Goal: Task Accomplishment & Management: Complete application form

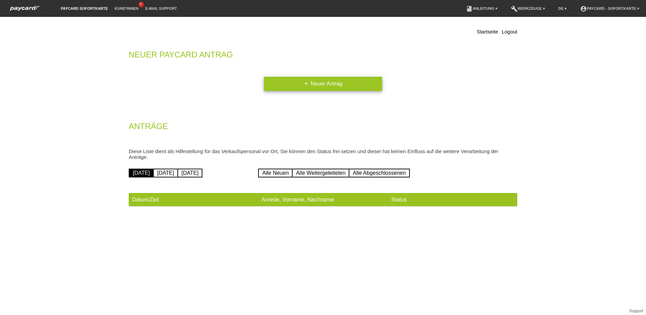
click at [340, 86] on link "add Neuer Antrag" at bounding box center [323, 84] width 118 height 14
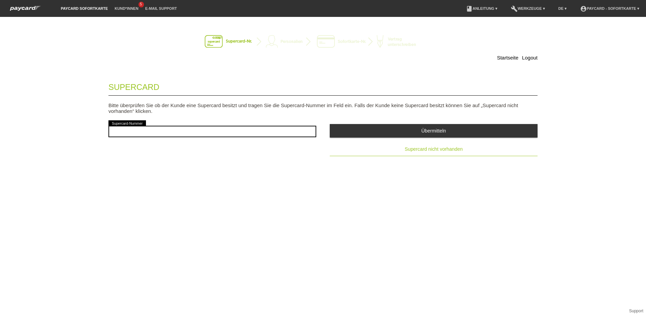
click at [446, 149] on span "Supercard nicht vorhanden" at bounding box center [434, 148] width 58 height 5
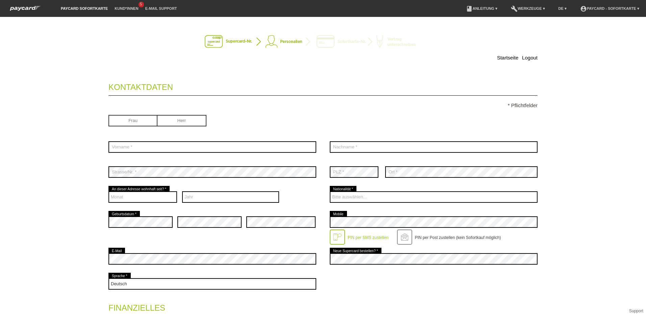
click at [186, 124] on input "radio" at bounding box center [181, 120] width 49 height 10
radio input "true"
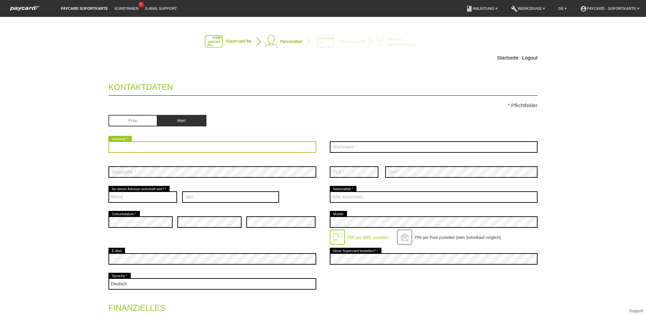
click at [157, 146] on input "text" at bounding box center [212, 146] width 208 height 11
type input "[PERSON_NAME]"
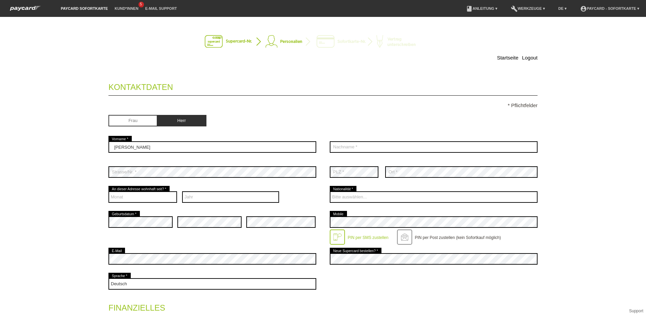
click at [86, 189] on div "Startseite Logout Kontaktdaten * Pflichtfelder Frau Herr Stefan error 01" at bounding box center [322, 251] width 473 height 454
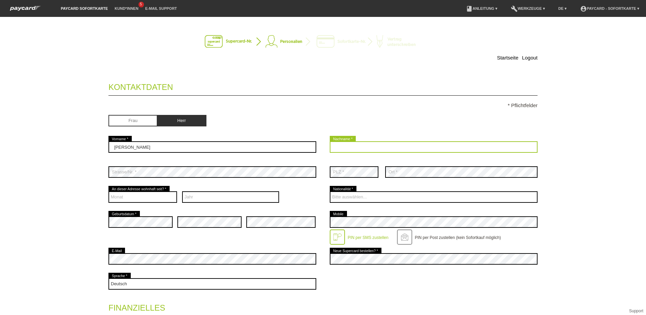
click at [360, 147] on input "text" at bounding box center [434, 146] width 208 height 11
type input "Franca"
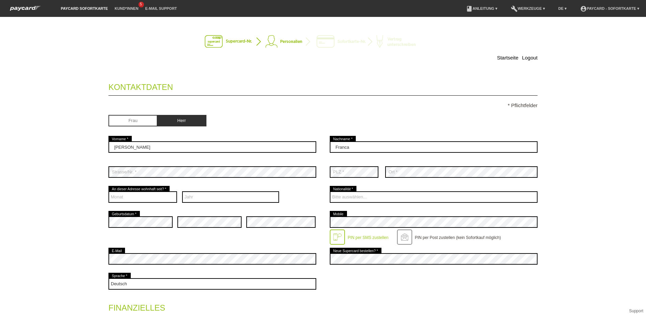
click at [384, 109] on div at bounding box center [434, 110] width 208 height 5
click at [154, 199] on select "Monat 01 02 03 04 05 06 07 08 09 10 11 12" at bounding box center [142, 196] width 69 height 11
select select "10"
click at [108, 192] on select "Monat 01 02 03 04 05 06 07 08 09 10 11 12" at bounding box center [142, 196] width 69 height 11
click at [213, 196] on select "Jahr 2025 2024 2023 2022 2021 2020 2019 2018 2017 2016" at bounding box center [230, 196] width 97 height 11
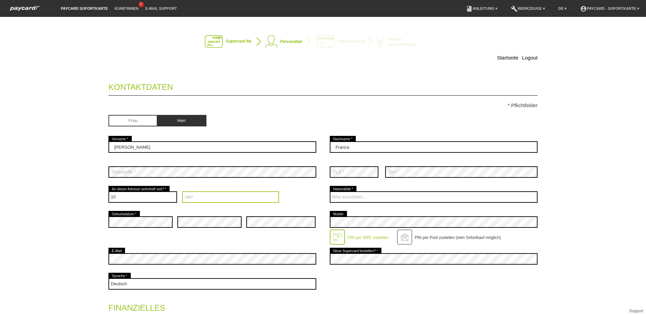
select select "2022"
click at [182, 192] on select "Jahr 2025 2024 2023 2022 2021 2020 2019 2018 2017 2016" at bounding box center [230, 196] width 97 height 11
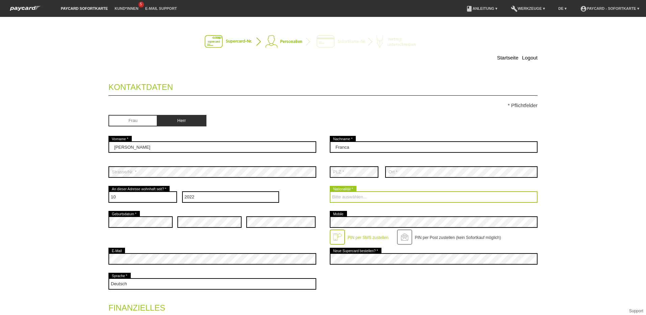
click at [406, 196] on select "Bitte auswählen... [GEOGRAPHIC_DATA] [GEOGRAPHIC_DATA] [GEOGRAPHIC_DATA] [GEOGR…" at bounding box center [434, 196] width 208 height 11
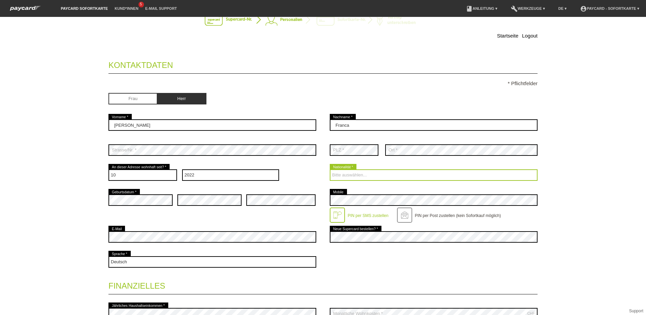
scroll to position [34, 0]
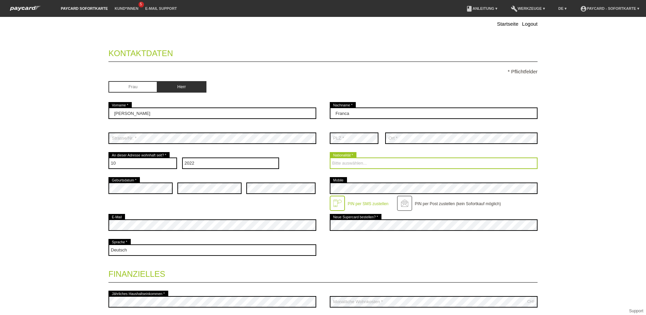
click at [373, 165] on select "Bitte auswählen... [GEOGRAPHIC_DATA] [GEOGRAPHIC_DATA] [GEOGRAPHIC_DATA] [GEOGR…" at bounding box center [434, 162] width 208 height 11
select select "SI"
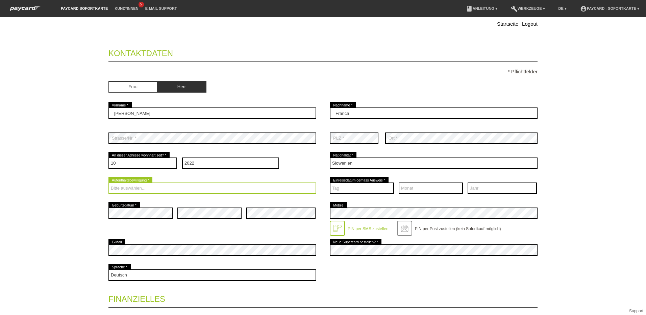
click at [174, 187] on select "Bitte auswählen... C B B - Flüchtlingsstatus Andere" at bounding box center [212, 187] width 208 height 11
select select "B"
click at [108, 183] on select "Bitte auswählen... C B B - Flüchtlingsstatus Andere" at bounding box center [212, 187] width 208 height 11
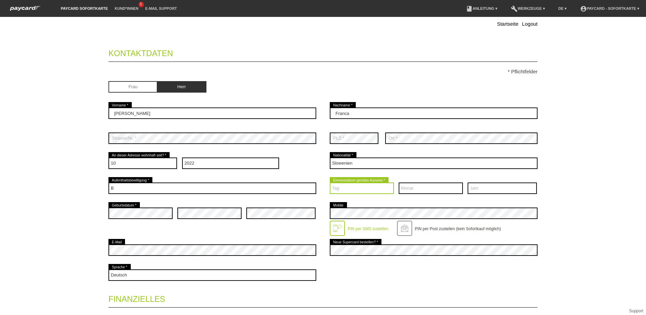
click at [362, 191] on select "Tag 01 02 03 04 05 06 07 08 09 10 11 12 13 14 15 16 17" at bounding box center [362, 187] width 64 height 11
select select "15"
click at [330, 183] on select "Tag 01 02 03 04 05 06 07 08 09 10 11 12 13 14 15 16 17" at bounding box center [362, 187] width 64 height 11
click at [421, 190] on select "Monat 01 02 03 04 05 06 07 08 09 10 11 12" at bounding box center [431, 187] width 64 height 11
select select "12"
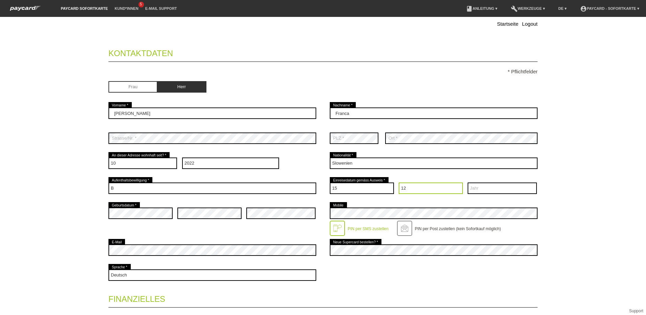
click at [399, 183] on select "Monat 01 02 03 04 05 06 07 08 09 10 11 12" at bounding box center [431, 187] width 64 height 11
click at [492, 191] on select "Jahr 2025 2024 2023 2022 2021 2020 2019 2018 2017 2016" at bounding box center [501, 187] width 69 height 11
select select "2015"
click at [467, 183] on select "Jahr 2025 2024 2023 2022 2021 2020 2019 2018 2017 2016" at bounding box center [501, 187] width 69 height 11
click at [365, 230] on label "PIN per SMS zustellen" at bounding box center [368, 228] width 41 height 5
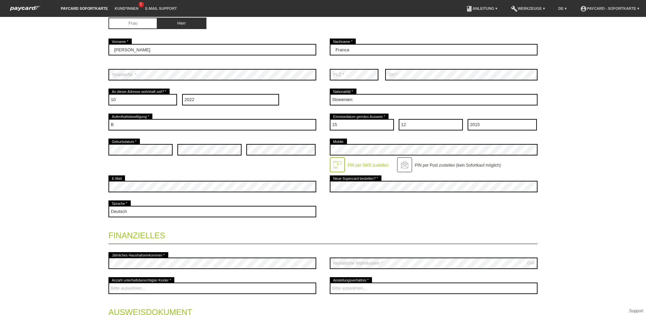
scroll to position [101, 0]
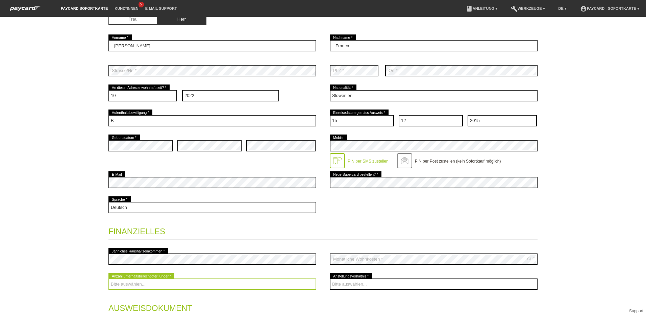
click at [166, 287] on select "Bitte auswählen... 0 1 2 3 4 5 6 7 8 9" at bounding box center [212, 283] width 208 height 11
select select "0"
click at [108, 279] on select "Bitte auswählen... 0 1 2 3 4 5 6 7 8 9" at bounding box center [212, 283] width 208 height 11
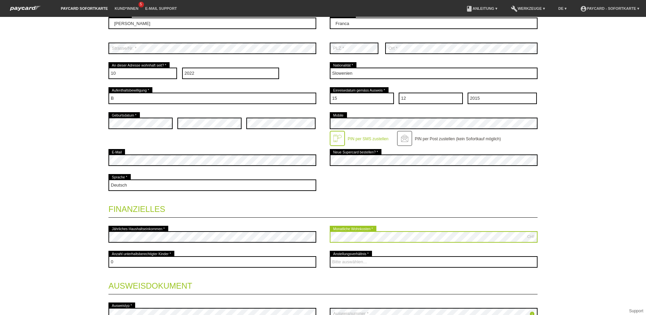
scroll to position [135, 0]
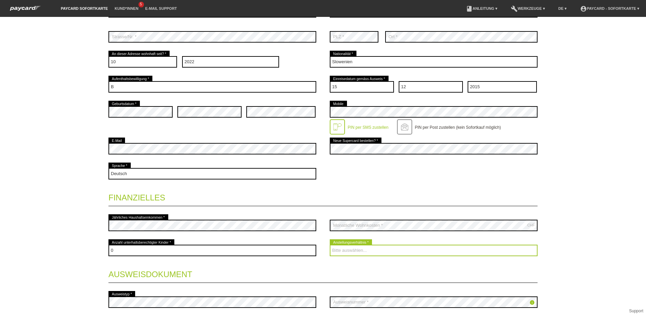
click at [385, 251] on select "Bitte auswählen... Unbefristet Befristet Lehrling/Student Pensioniert Nicht arb…" at bounding box center [434, 250] width 208 height 11
select select "UNLIMITED"
click at [330, 246] on select "Bitte auswählen... Unbefristet Befristet Lehrling/Student Pensioniert Nicht arb…" at bounding box center [434, 250] width 208 height 11
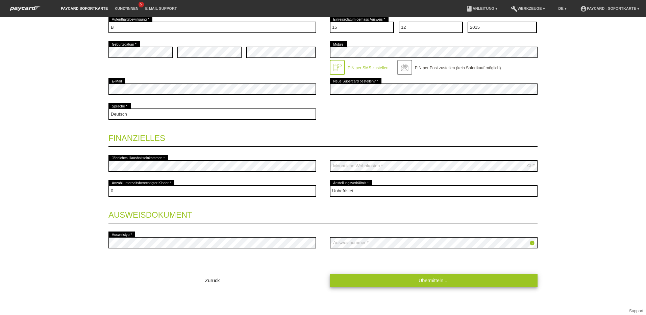
click at [448, 278] on link "Übermitteln ..." at bounding box center [434, 280] width 208 height 13
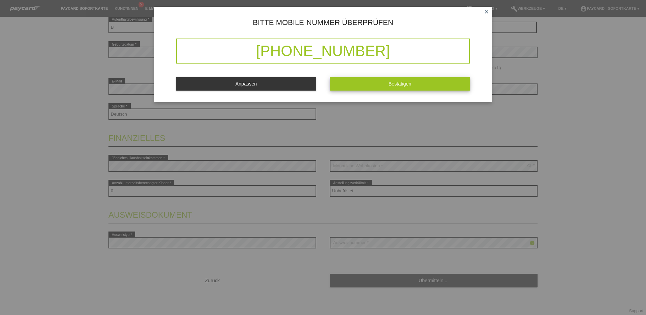
click at [420, 81] on button "Bestätigen" at bounding box center [400, 83] width 140 height 13
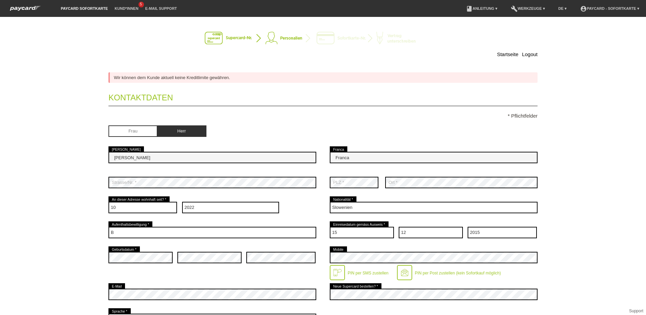
scroll to position [0, 0]
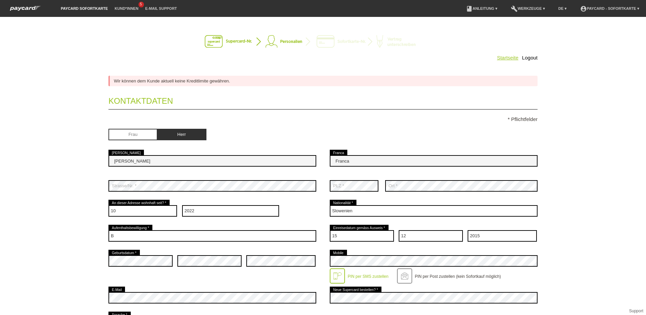
click at [513, 59] on link "Startseite" at bounding box center [507, 58] width 21 height 6
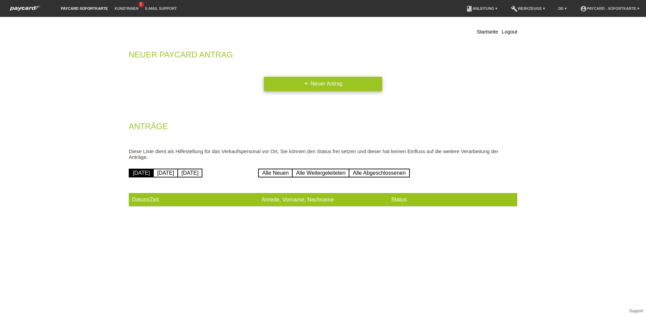
click at [357, 85] on link "add Neuer Antrag" at bounding box center [323, 84] width 118 height 14
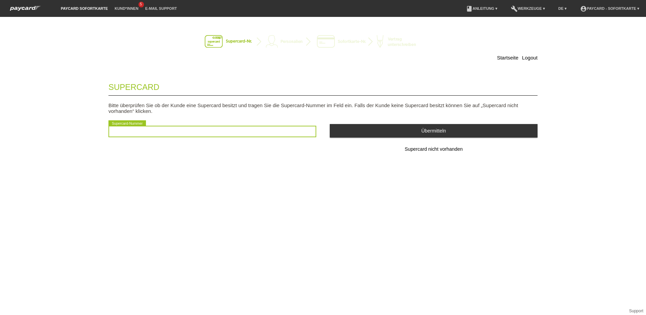
click at [216, 133] on input "text" at bounding box center [212, 131] width 208 height 11
paste input "2501066073741"
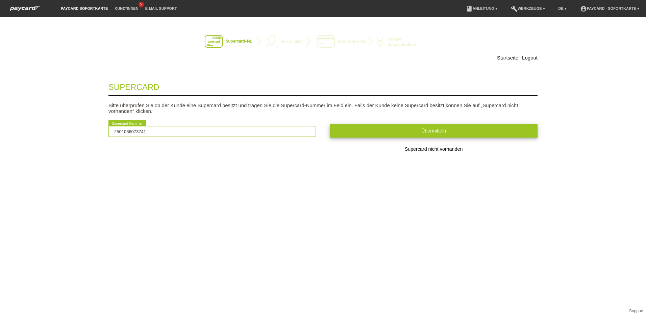
type input "2501066073741"
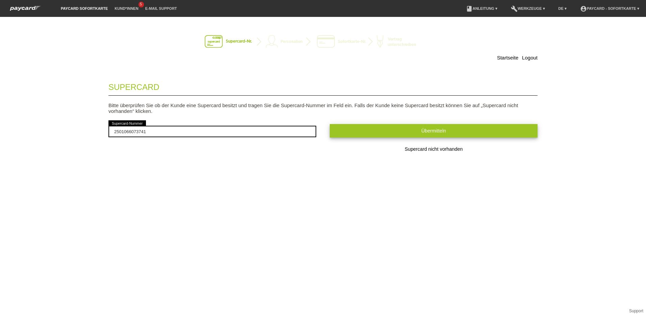
click at [429, 129] on span "Übermitteln" at bounding box center [433, 130] width 25 height 5
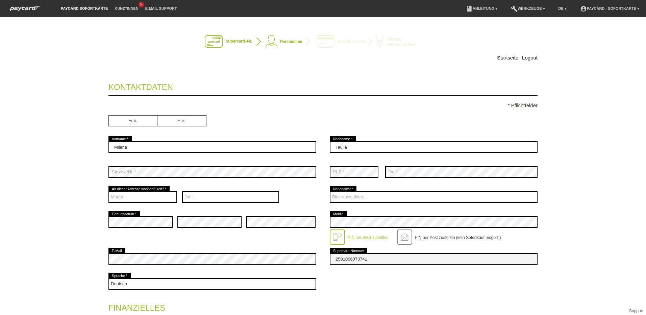
click at [139, 119] on input "radio" at bounding box center [132, 120] width 49 height 10
radio input "true"
click at [151, 198] on select "Monat 01 02 03 04 05 06 07 08 09 10 11 12" at bounding box center [142, 196] width 69 height 11
click at [79, 137] on div "Startseite Logout Kontaktdaten * Pflichtfelder Frau Herr 01" at bounding box center [323, 166] width 646 height 298
click at [152, 198] on select "Monat 01 02 03 04 05 06 07 08 09 10 11 12" at bounding box center [142, 196] width 69 height 11
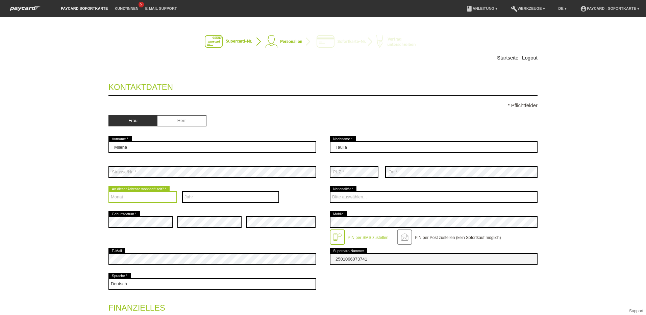
select select "04"
click at [108, 192] on select "Monat 01 02 03 04 05 06 07 08 09 10 11 12" at bounding box center [142, 196] width 69 height 11
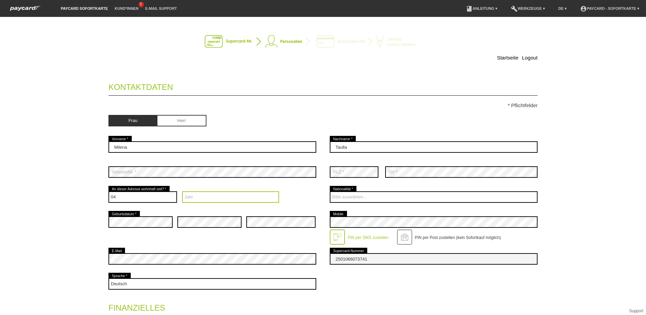
click at [202, 198] on select "Jahr 2025 2024 2023 2022 2021 2020 2019 2018 2017 2016" at bounding box center [230, 196] width 97 height 11
select select "2022"
click at [182, 192] on select "Jahr 2025 2024 2023 2022 2021 2020 2019 2018 2017 2016" at bounding box center [230, 196] width 97 height 11
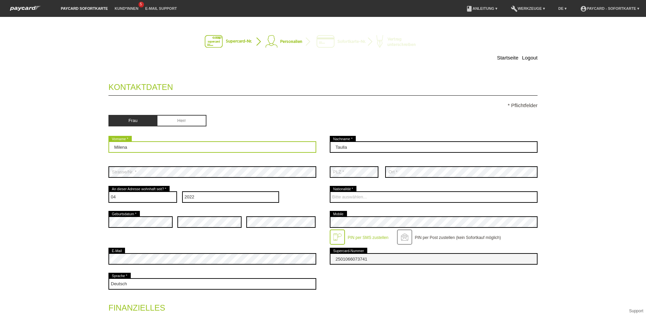
click at [123, 145] on input "Milena" at bounding box center [212, 146] width 208 height 11
type input "Mileva"
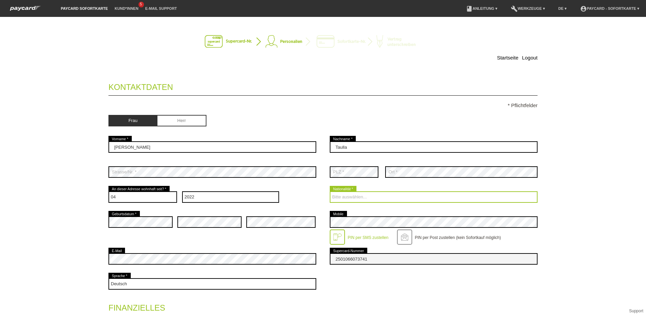
click at [371, 196] on select "Bitte auswählen... [GEOGRAPHIC_DATA] [GEOGRAPHIC_DATA] [GEOGRAPHIC_DATA] [GEOGR…" at bounding box center [434, 196] width 208 height 11
select select "AL"
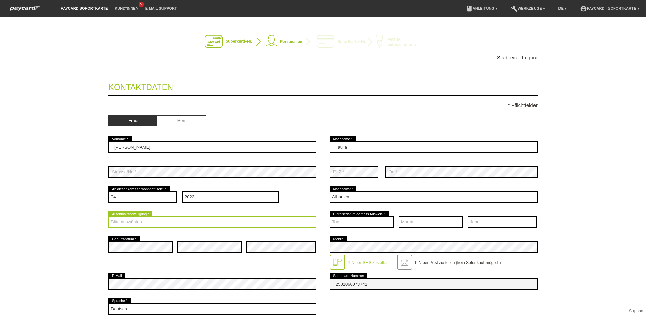
click at [153, 222] on select "Bitte auswählen... C B B - Flüchtlingsstatus Andere" at bounding box center [212, 221] width 208 height 11
select select "B"
click at [108, 217] on select "Bitte auswählen... C B B - Flüchtlingsstatus Andere" at bounding box center [212, 221] width 208 height 11
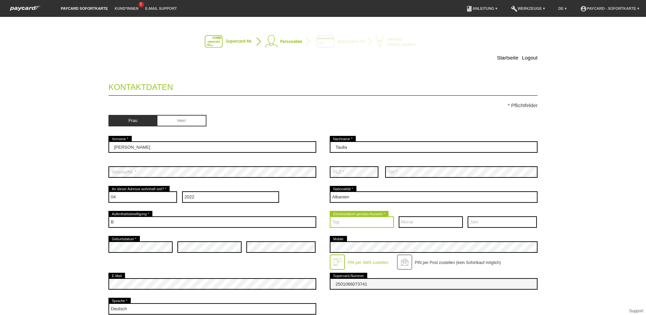
click at [361, 224] on select "Tag 01 02 03 04 05 06 07 08 09 10 11 12 13 14 15 16 17" at bounding box center [362, 221] width 64 height 11
select select "01"
click at [330, 217] on select "Tag 01 02 03 04 05 06 07 08 09 10 11 12 13 14 15 16 17" at bounding box center [362, 221] width 64 height 11
click at [419, 222] on select "Monat 01 02 03 04 05 06 07 08 09 10 11 12" at bounding box center [431, 221] width 64 height 11
select select "06"
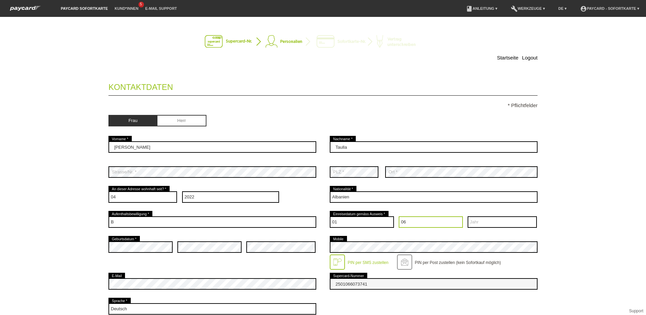
click at [399, 217] on select "Monat 01 02 03 04 05 06 07 08 09 10 11 12" at bounding box center [431, 221] width 64 height 11
click at [515, 224] on select "Jahr 2025 2024 2023 2022 2021 2020 2019 2018 2017 2016" at bounding box center [501, 221] width 69 height 11
select select "2016"
click at [467, 217] on select "Jahr 2025 2024 2023 2022 2021 2020 2019 2018 2017 2016" at bounding box center [501, 221] width 69 height 11
click at [588, 229] on div "Startseite Logout Kontaktdaten * Pflichtfelder Frau Herr 01" at bounding box center [323, 166] width 646 height 298
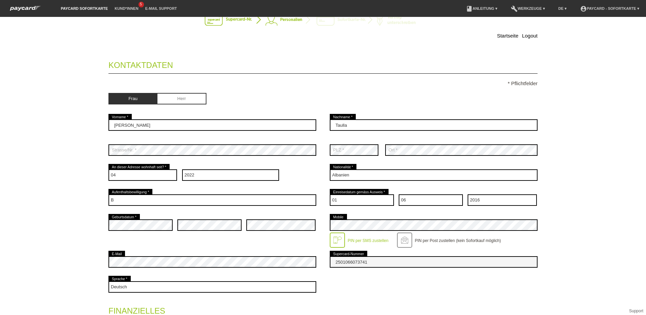
scroll to position [34, 0]
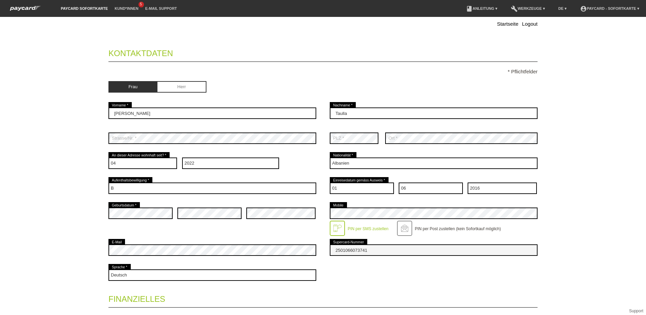
click at [369, 230] on label "PIN per SMS zustellen" at bounding box center [368, 228] width 41 height 5
click at [332, 229] on div at bounding box center [337, 228] width 15 height 15
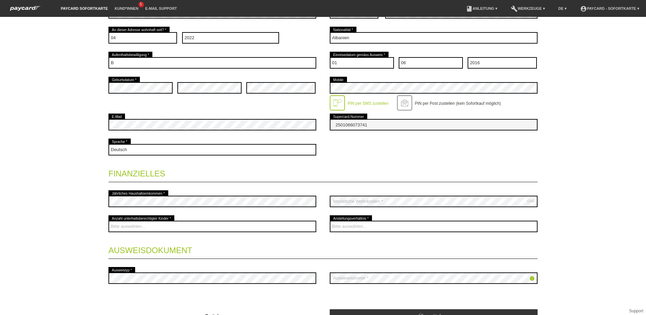
scroll to position [169, 0]
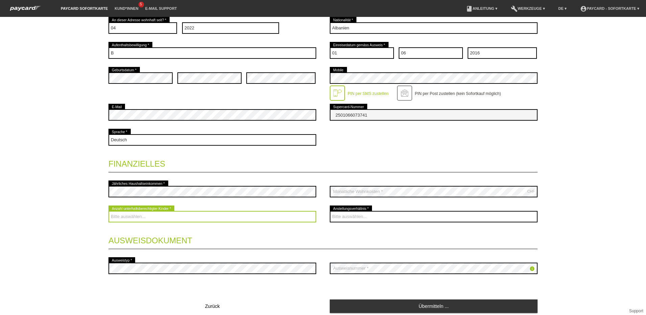
click at [163, 217] on select "Bitte auswählen... 0 1 2 3 4 5 6 7 8 9" at bounding box center [212, 216] width 208 height 11
select select "0"
click at [108, 212] on select "Bitte auswählen... 0 1 2 3 4 5 6 7 8 9" at bounding box center [212, 216] width 208 height 11
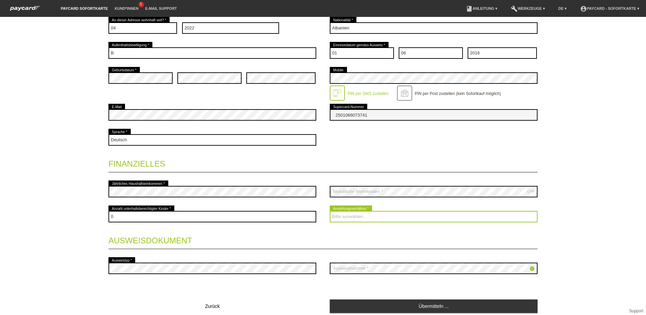
click at [370, 217] on select "Bitte auswählen... Unbefristet Befristet Lehrling/Student Pensioniert Nicht arb…" at bounding box center [434, 216] width 208 height 11
select select "UNLIMITED"
click at [330, 212] on select "Bitte auswählen... Unbefristet Befristet Lehrling/Student Pensioniert Nicht arb…" at bounding box center [434, 216] width 208 height 11
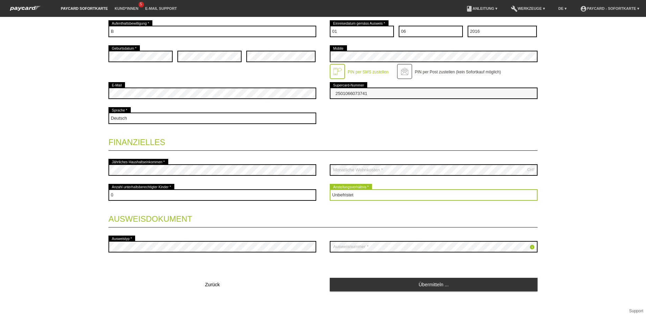
scroll to position [197, 0]
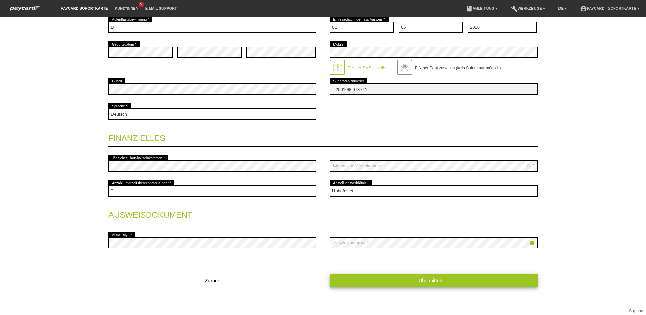
click at [403, 279] on link "Übermitteln ..." at bounding box center [434, 280] width 208 height 13
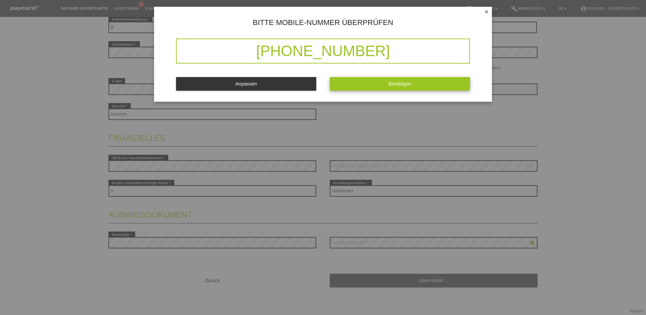
click at [395, 82] on span "Bestätigen" at bounding box center [399, 83] width 23 height 5
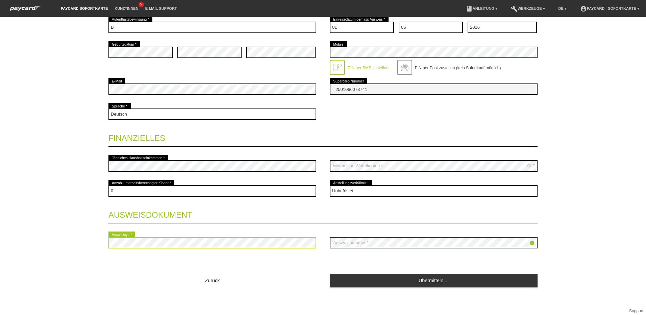
scroll to position [210, 0]
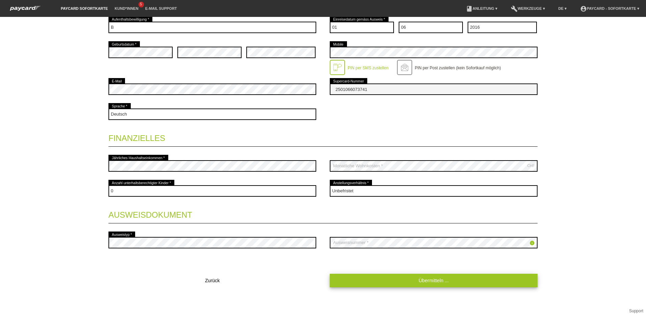
click at [469, 283] on link "Übermitteln ..." at bounding box center [434, 280] width 208 height 13
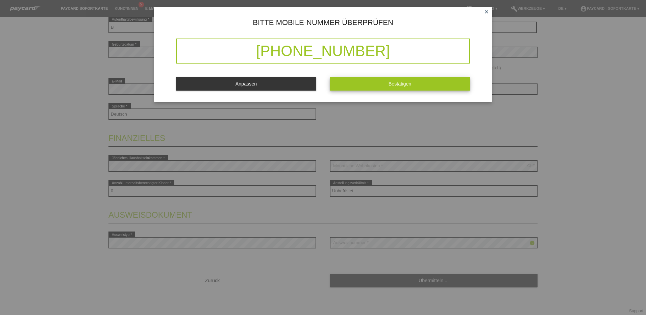
click at [395, 85] on span "Bestätigen" at bounding box center [399, 83] width 23 height 5
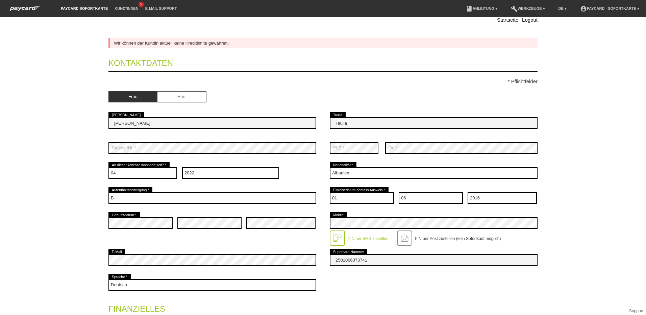
scroll to position [135, 0]
